Goal: Find specific page/section: Find specific page/section

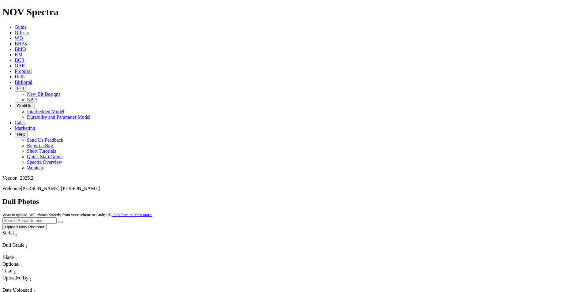
click at [57, 217] on input "text" at bounding box center [29, 220] width 54 height 6
type input "A318391"
click at [58, 221] on button "submit" at bounding box center [60, 222] width 5 height 2
click at [60, 222] on icon "submit" at bounding box center [60, 222] width 0 height 0
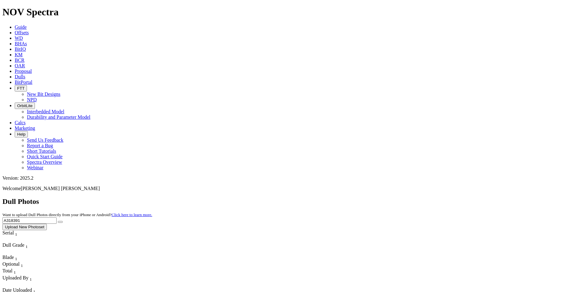
click at [27, 24] on span "Guide" at bounding box center [21, 26] width 12 height 5
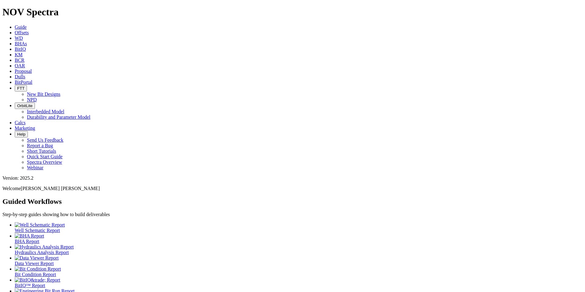
click at [25, 74] on span "Dulls" at bounding box center [20, 76] width 11 height 5
